Goal: Check status: Check status

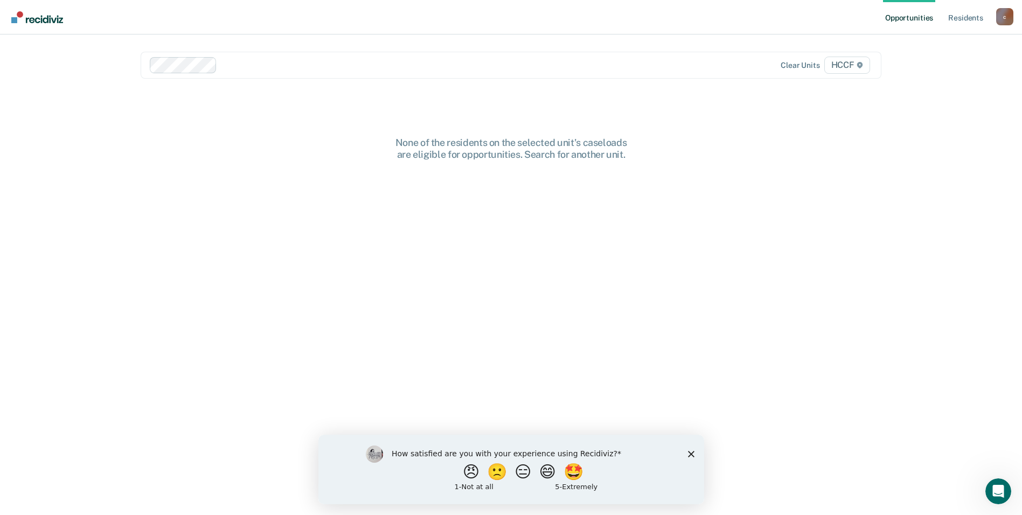
drag, startPoint x: 264, startPoint y: 353, endPoint x: 240, endPoint y: 281, distance: 76.1
click at [263, 353] on div "None of the residents on the selected unit's caseloads are eligible for opportu…" at bounding box center [511, 334] width 741 height 394
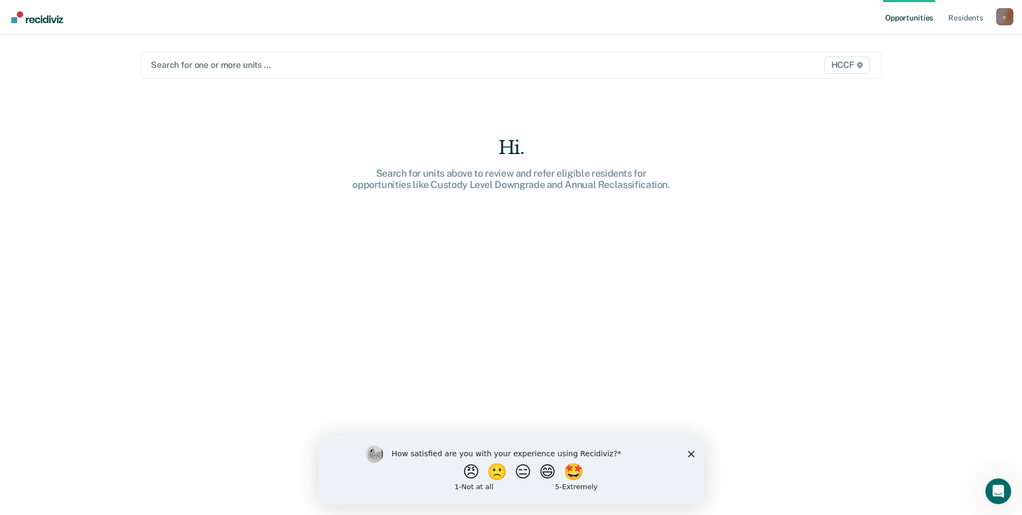
click at [203, 64] on div at bounding box center [403, 65] width 504 height 12
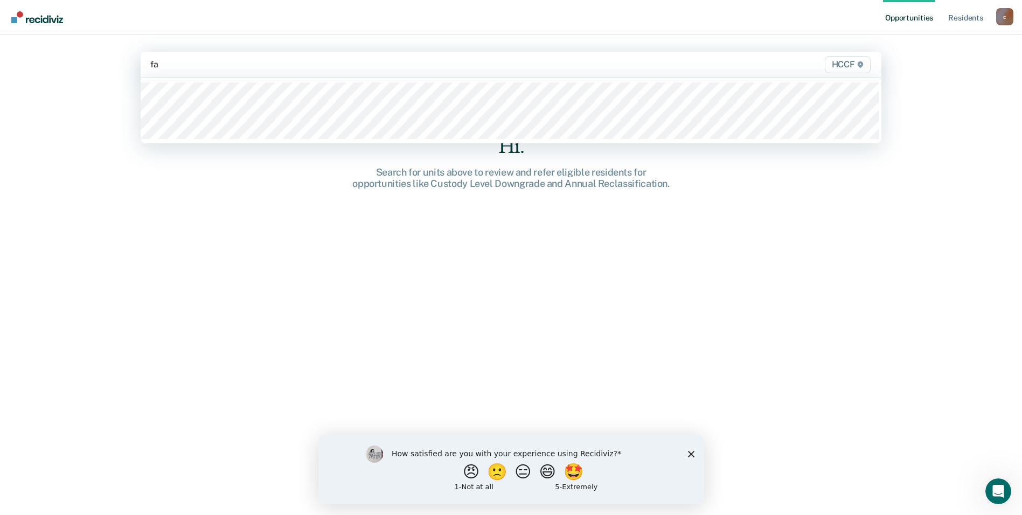
type input "fa1"
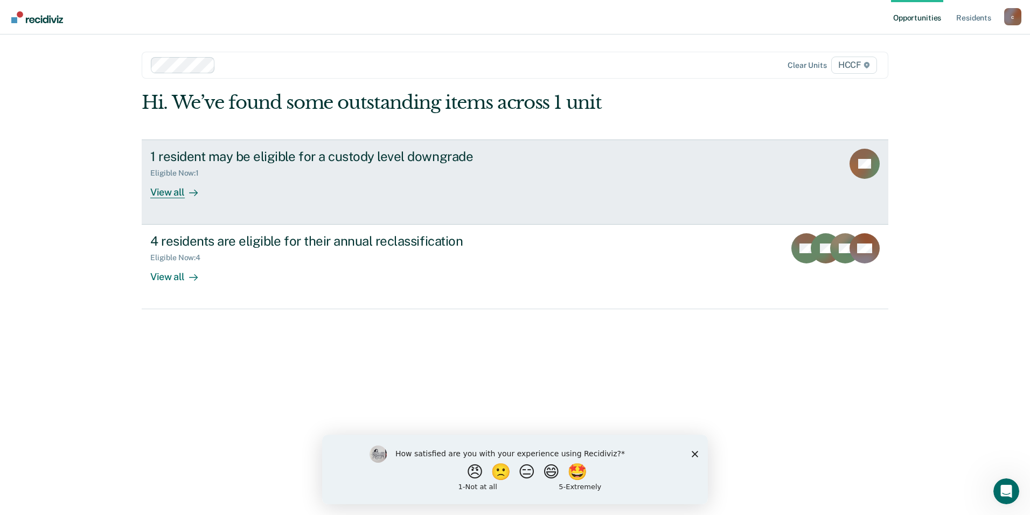
click at [766, 199] on link "1 resident may be eligible for a custody level downgrade Eligible Now : 1 View …" at bounding box center [515, 182] width 747 height 85
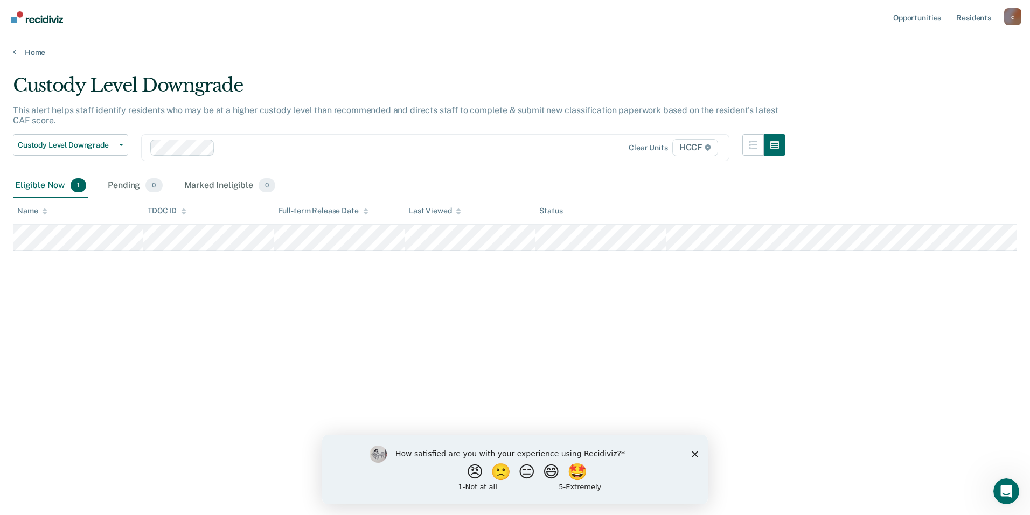
click at [269, 339] on div "Custody Level Downgrade This alert helps staff identify residents who may be at…" at bounding box center [515, 254] width 1004 height 360
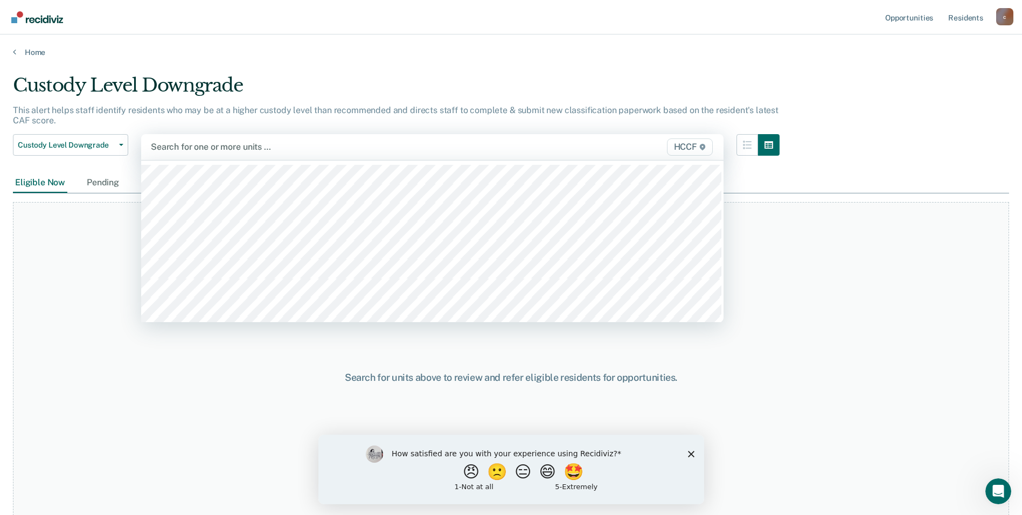
click at [233, 150] on div at bounding box center [347, 147] width 393 height 12
type input "fa2"
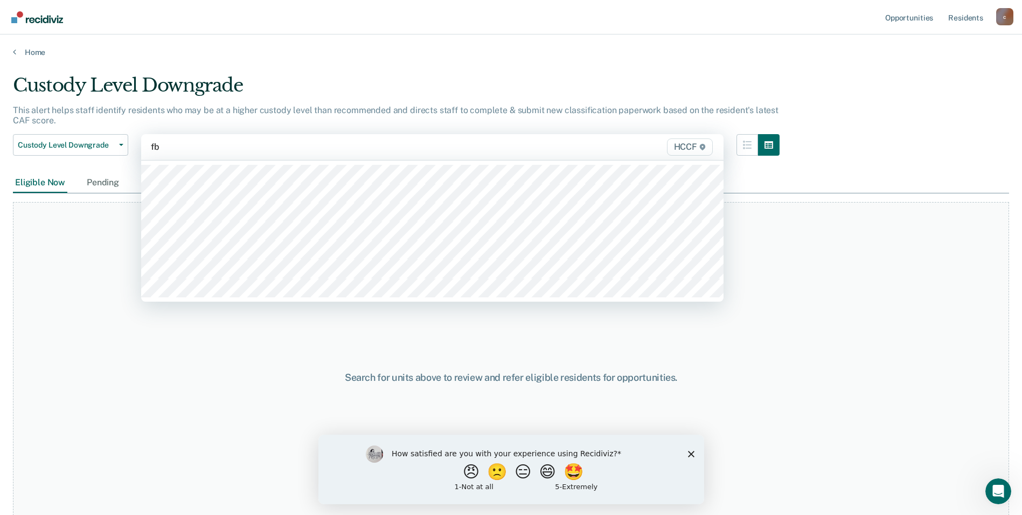
type input "fb1"
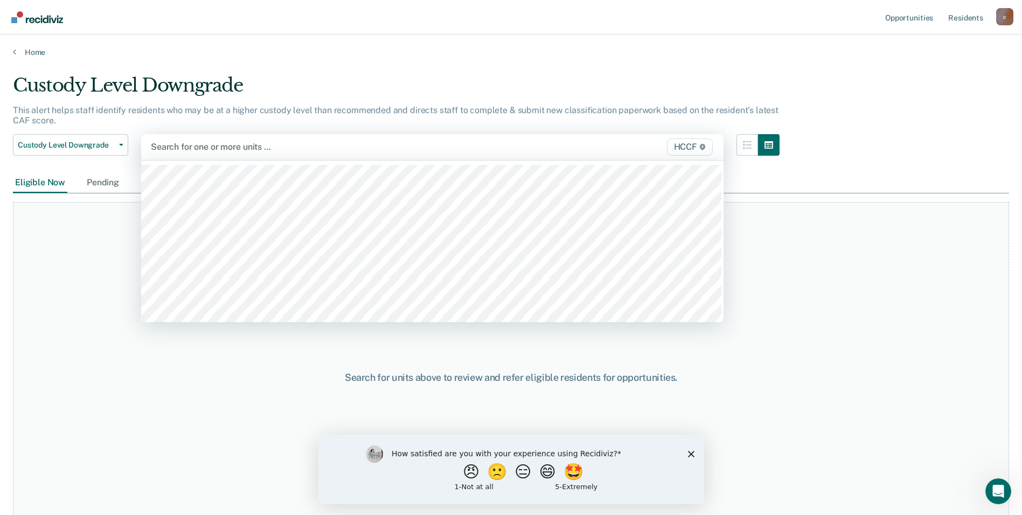
click at [222, 151] on div at bounding box center [347, 147] width 393 height 12
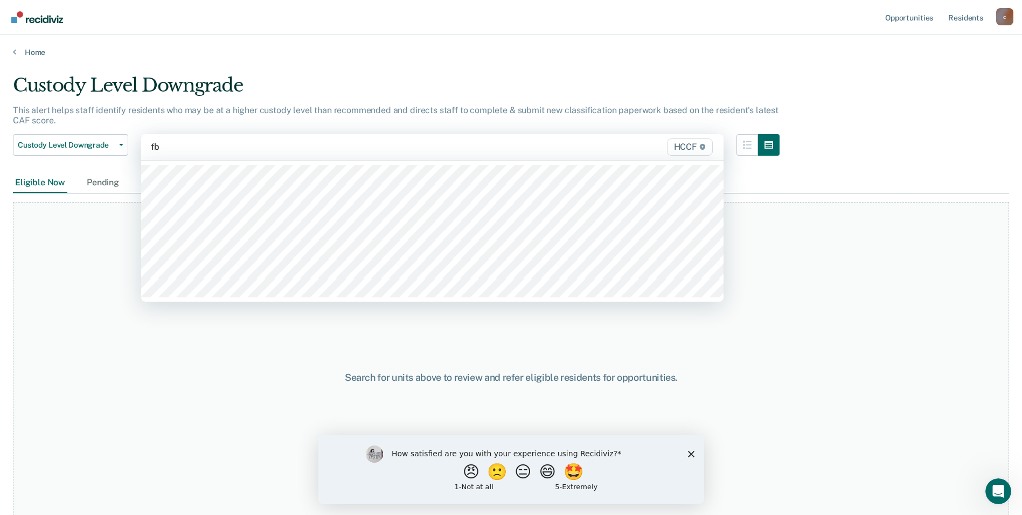
type input "fb2"
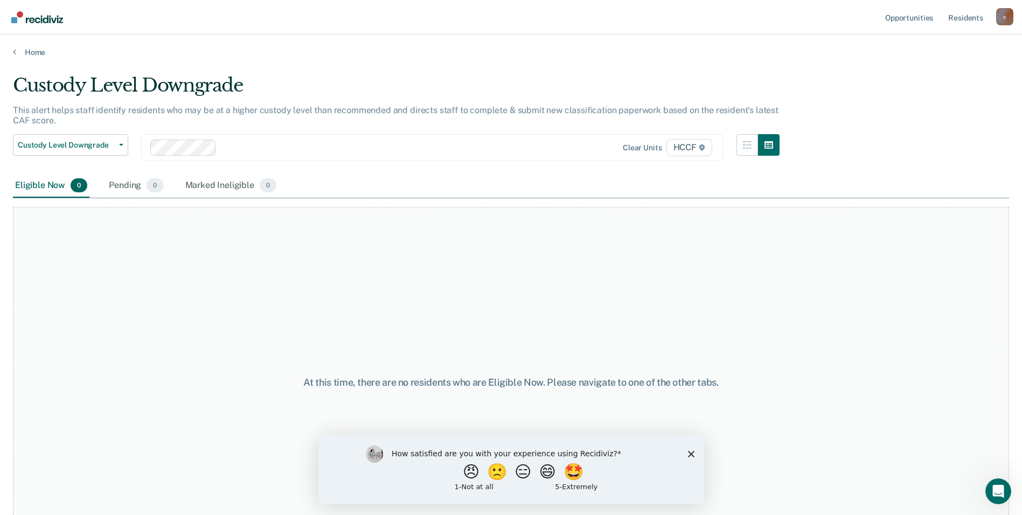
click at [155, 354] on div "At this time, there are no residents who are Eligible Now. Please navigate to o…" at bounding box center [511, 382] width 996 height 351
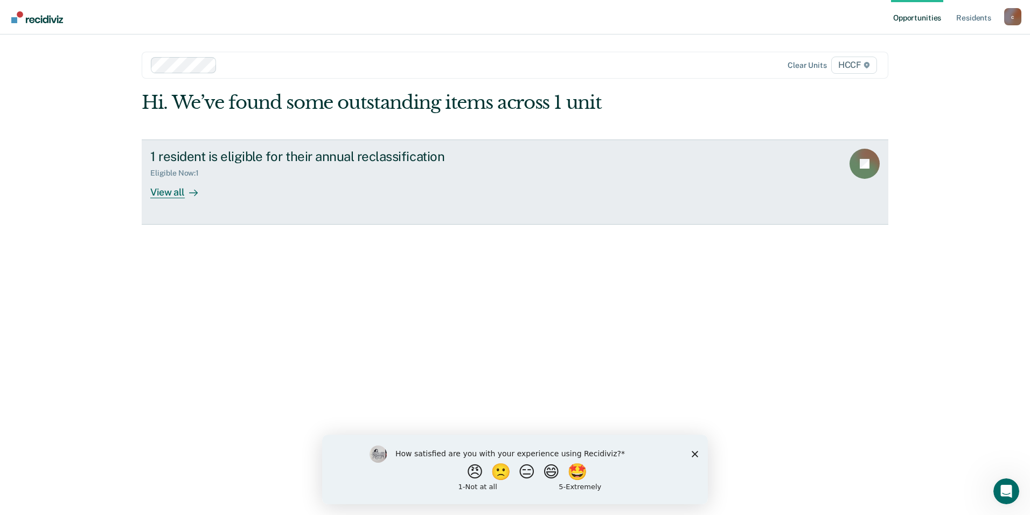
click at [388, 198] on link "1 resident is eligible for their annual reclassification Eligible Now : 1 View …" at bounding box center [515, 182] width 747 height 85
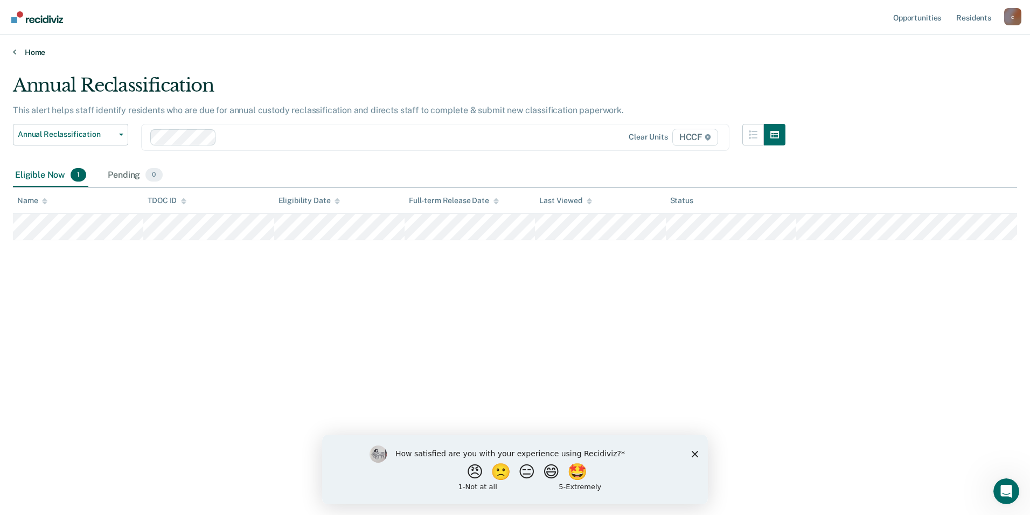
click at [34, 52] on link "Home" at bounding box center [515, 52] width 1004 height 10
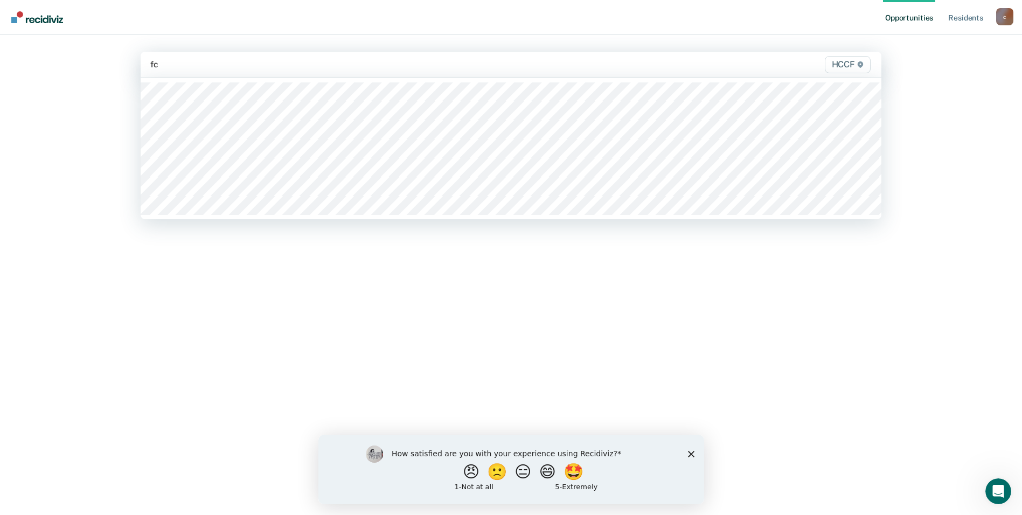
type input "fc1"
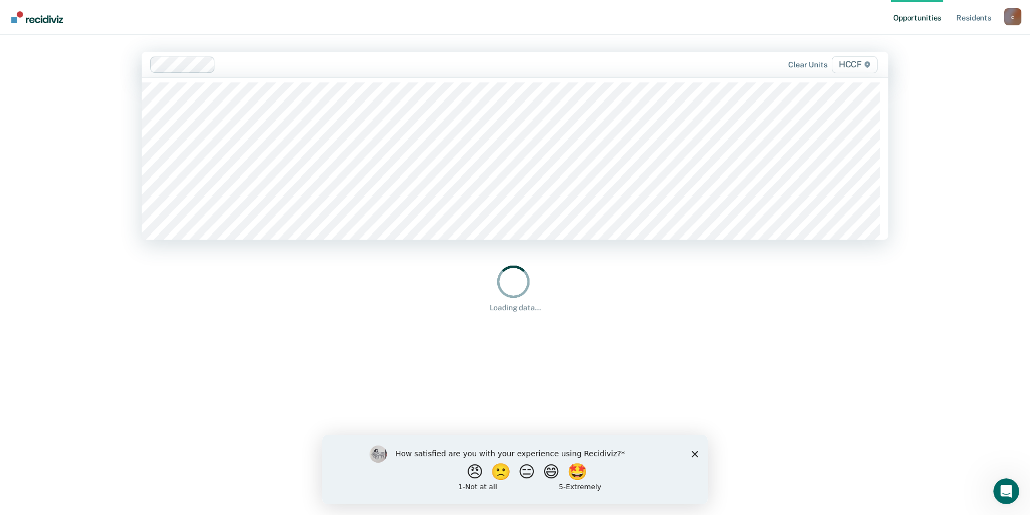
click at [250, 62] on div at bounding box center [440, 64] width 440 height 12
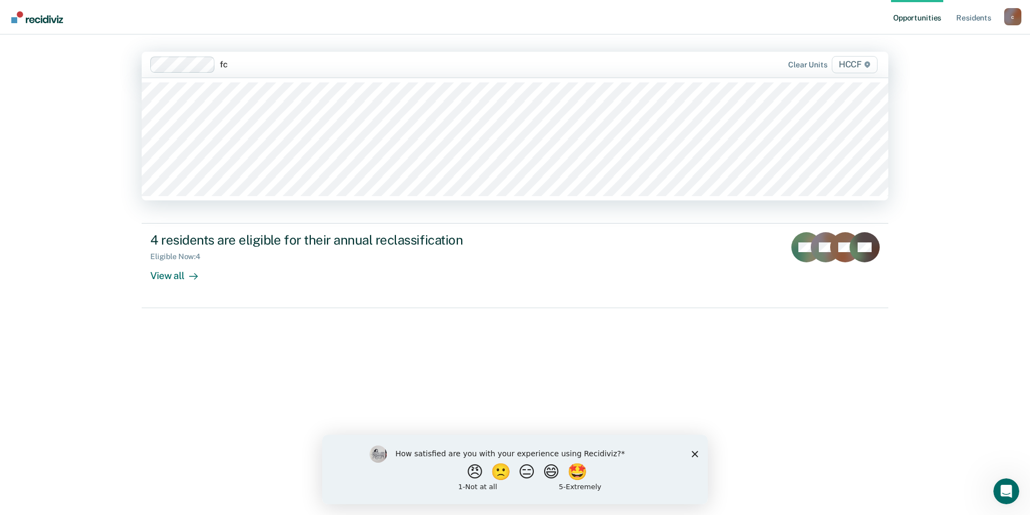
type input "fc2"
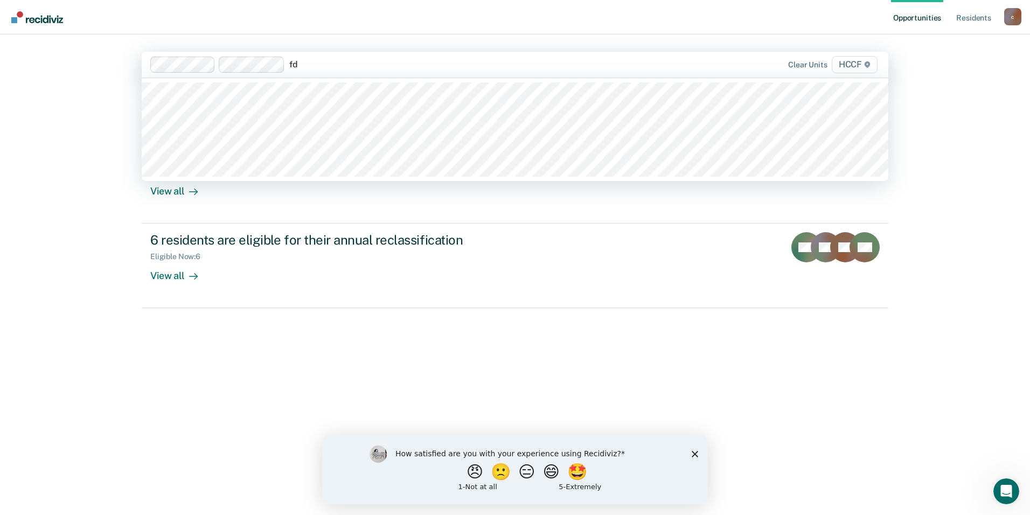
type input "fd1"
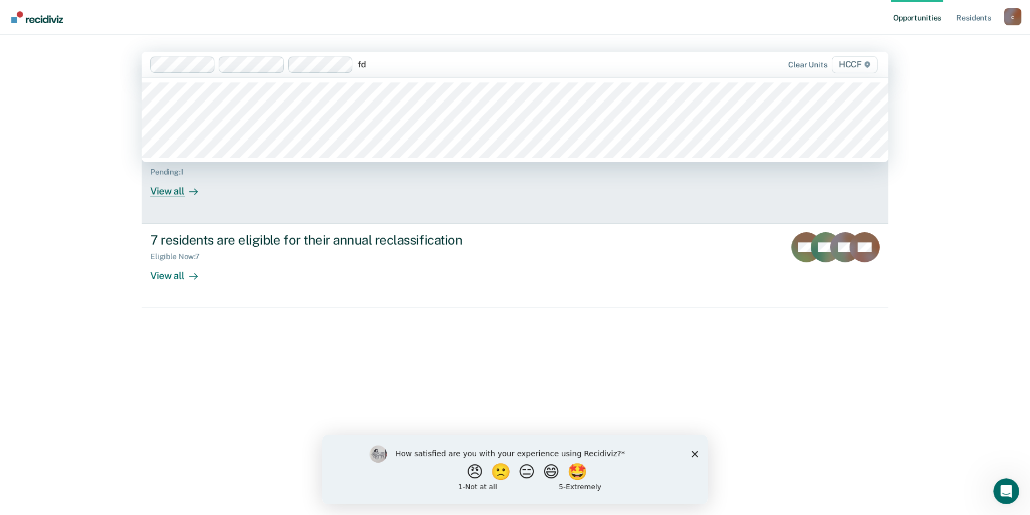
type input "fd2"
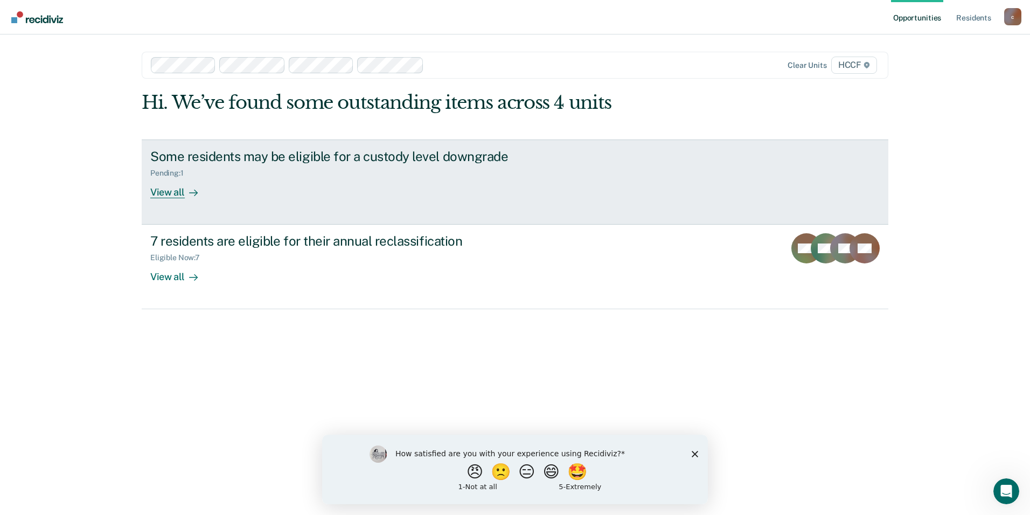
click at [384, 152] on div "Some residents may be eligible for a custody level downgrade" at bounding box center [339, 157] width 378 height 16
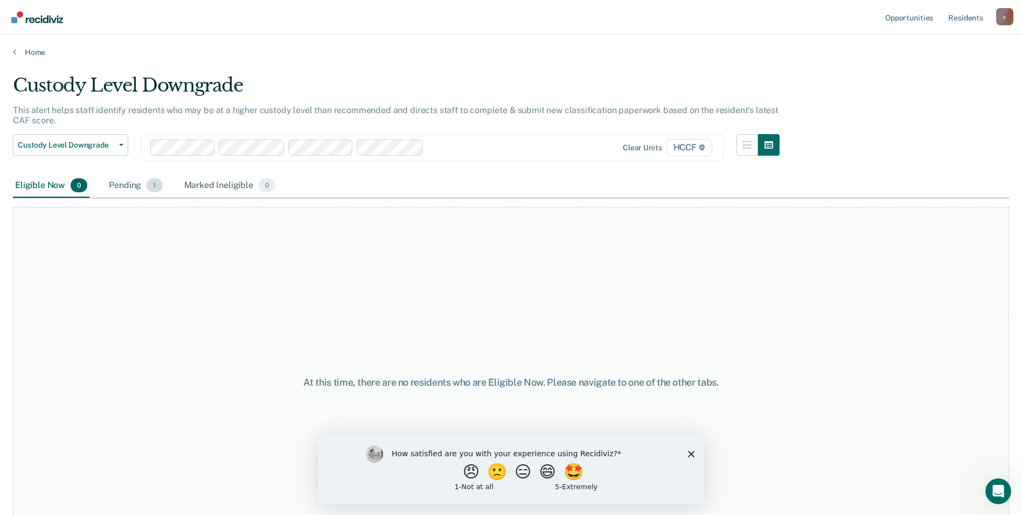
click at [117, 193] on div "Pending 1" at bounding box center [136, 186] width 58 height 24
